Goal: Navigation & Orientation: Find specific page/section

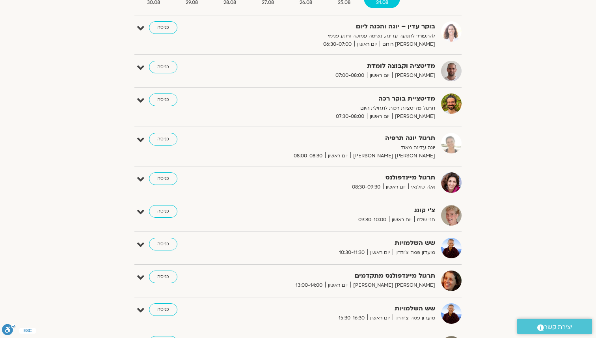
scroll to position [111, 0]
click at [173, 210] on link "כניסה" at bounding box center [163, 211] width 28 height 13
